Goal: Browse casually

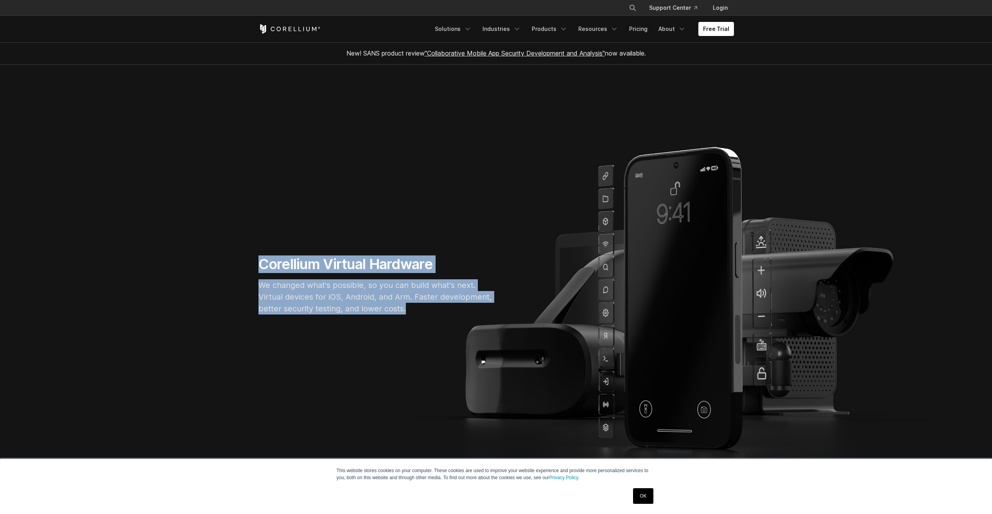
drag, startPoint x: 259, startPoint y: 262, endPoint x: 405, endPoint y: 310, distance: 154.5
click at [405, 310] on div "Corellium Virtual Hardware We changed what's possible, so you can build what's …" at bounding box center [376, 287] width 250 height 65
click at [405, 310] on p "We changed what's possible, so you can build what's next. Virtual devices for i…" at bounding box center [376, 296] width 235 height 35
drag, startPoint x: 406, startPoint y: 310, endPoint x: 259, endPoint y: 257, distance: 156.4
click at [259, 257] on div "Corellium Virtual Hardware We changed what's possible, so you can build what's …" at bounding box center [376, 287] width 250 height 65
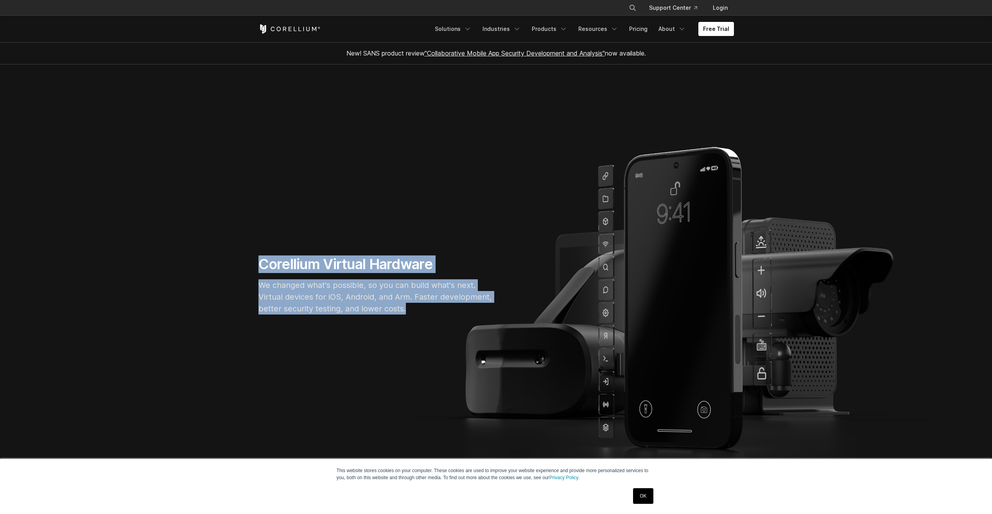
click at [259, 257] on h1 "Corellium Virtual Hardware" at bounding box center [376, 264] width 235 height 18
drag, startPoint x: 259, startPoint y: 266, endPoint x: 411, endPoint y: 305, distance: 156.8
click at [411, 305] on div "Corellium Virtual Hardware We changed what's possible, so you can build what's …" at bounding box center [376, 287] width 250 height 65
click at [411, 305] on p "We changed what's possible, so you can build what's next. Virtual devices for i…" at bounding box center [376, 296] width 235 height 35
drag, startPoint x: 410, startPoint y: 308, endPoint x: 263, endPoint y: 289, distance: 148.3
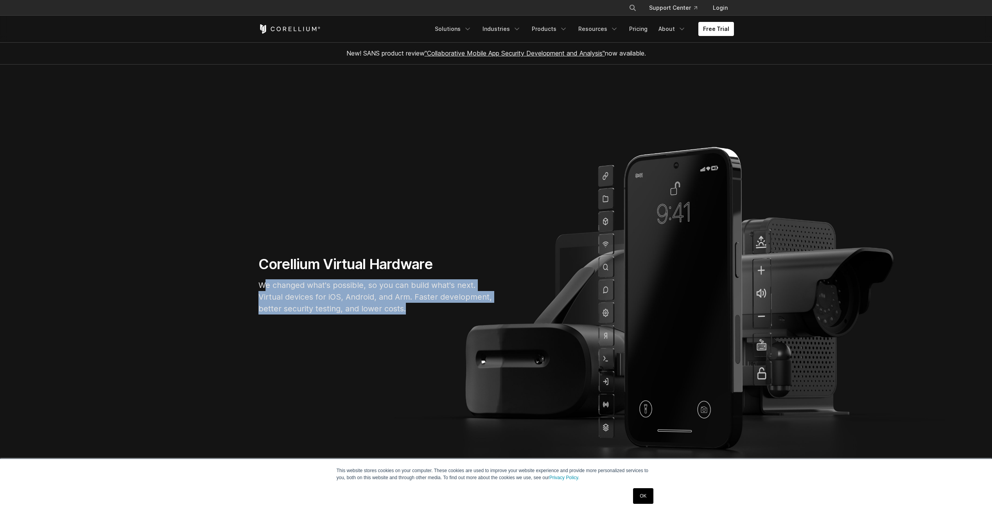
click at [263, 289] on p "We changed what's possible, so you can build what's next. Virtual devices for i…" at bounding box center [376, 296] width 235 height 35
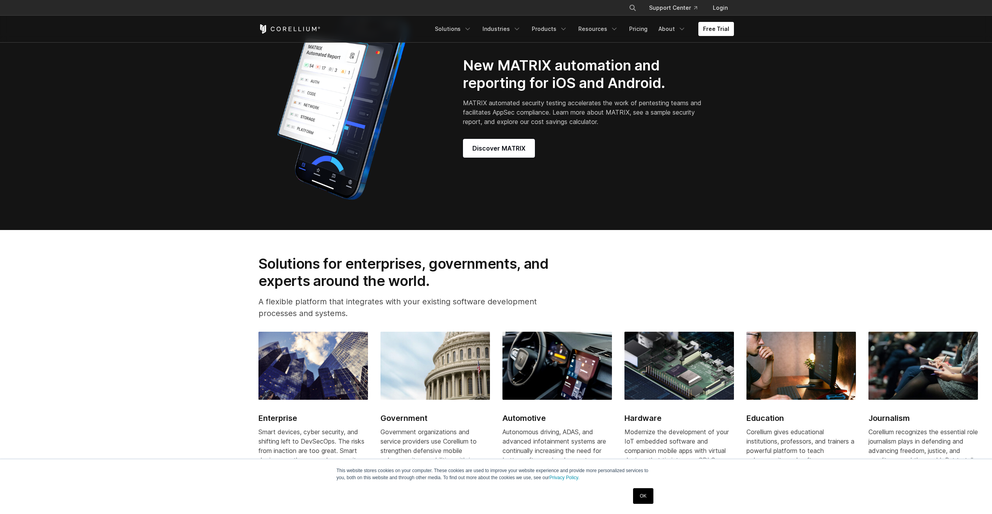
scroll to position [861, 0]
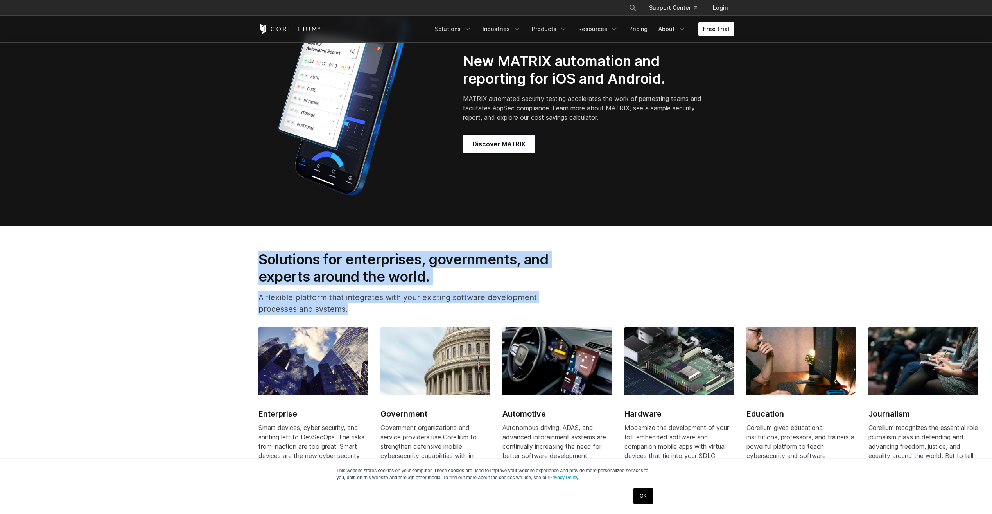
drag, startPoint x: 260, startPoint y: 267, endPoint x: 403, endPoint y: 314, distance: 150.3
click at [403, 314] on div "Solutions for enterprises, governments, and experts around the world. A flexibl…" at bounding box center [414, 286] width 327 height 71
click at [403, 314] on p "A flexible platform that integrates with your existing software development pro…" at bounding box center [415, 302] width 312 height 23
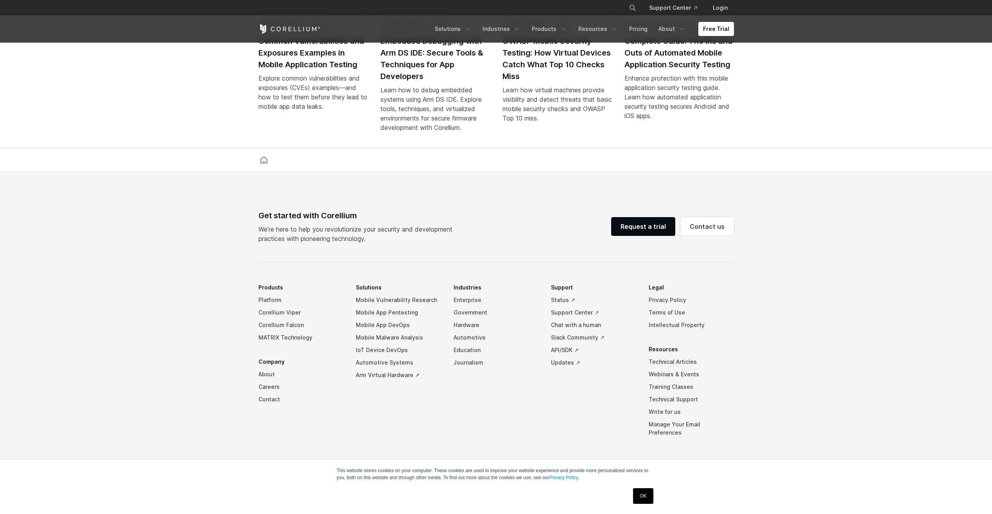
scroll to position [1817, 0]
